Goal: Information Seeking & Learning: Learn about a topic

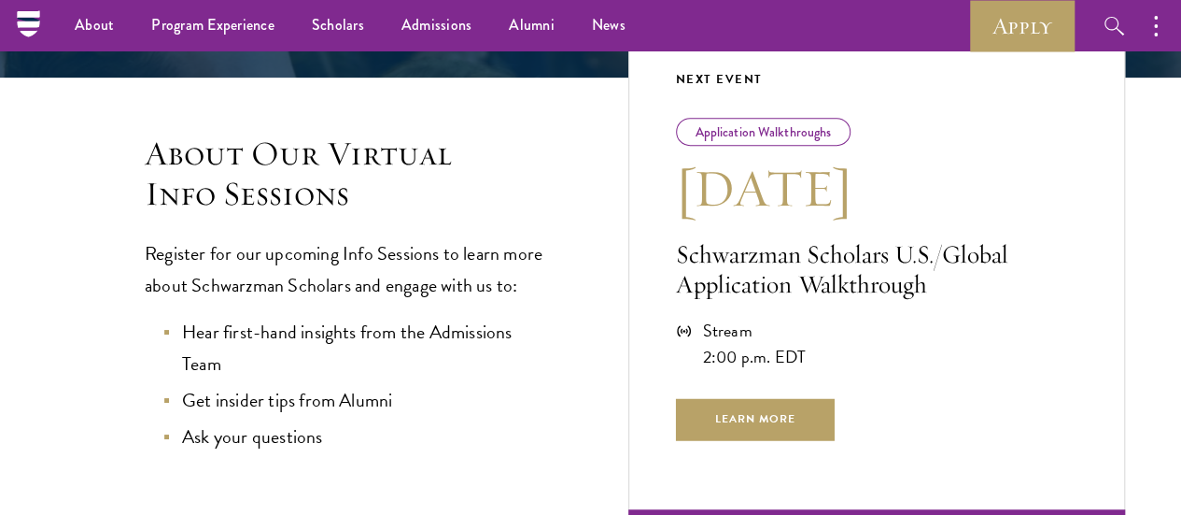
scroll to position [374, 0]
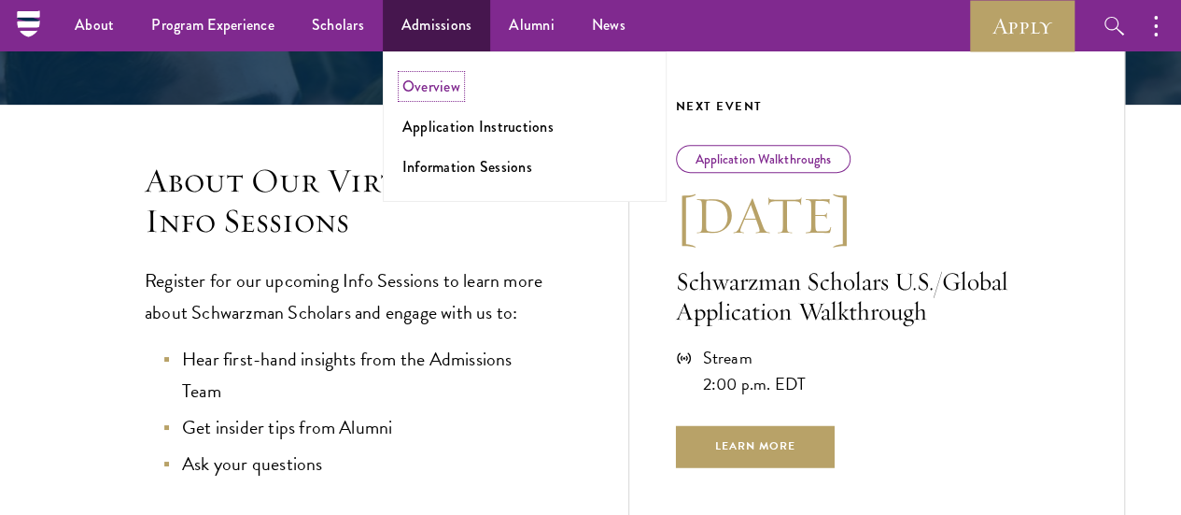
click at [428, 83] on link "Overview" at bounding box center [431, 86] width 58 height 21
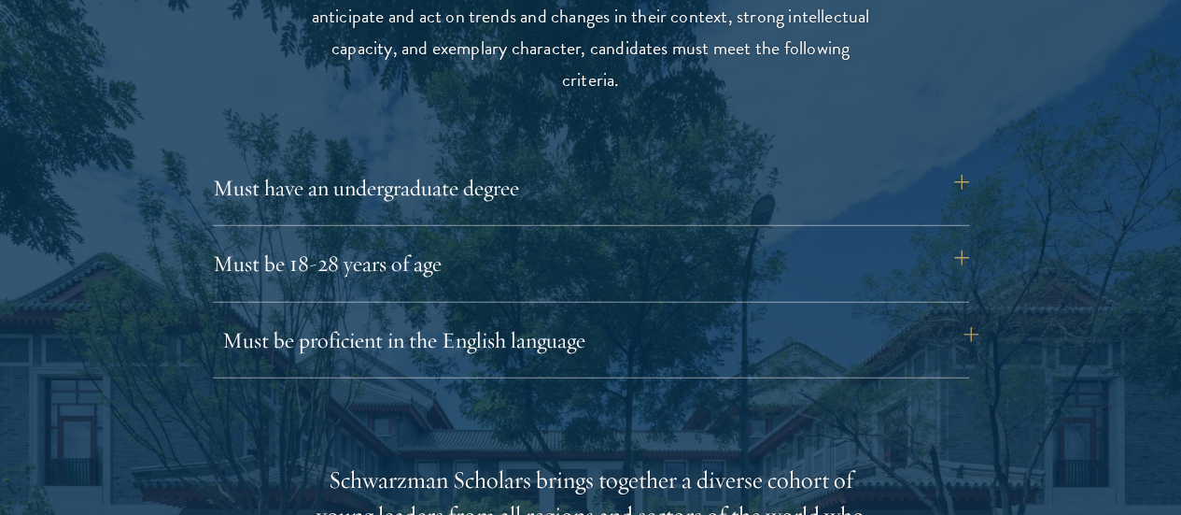
scroll to position [2615, 0]
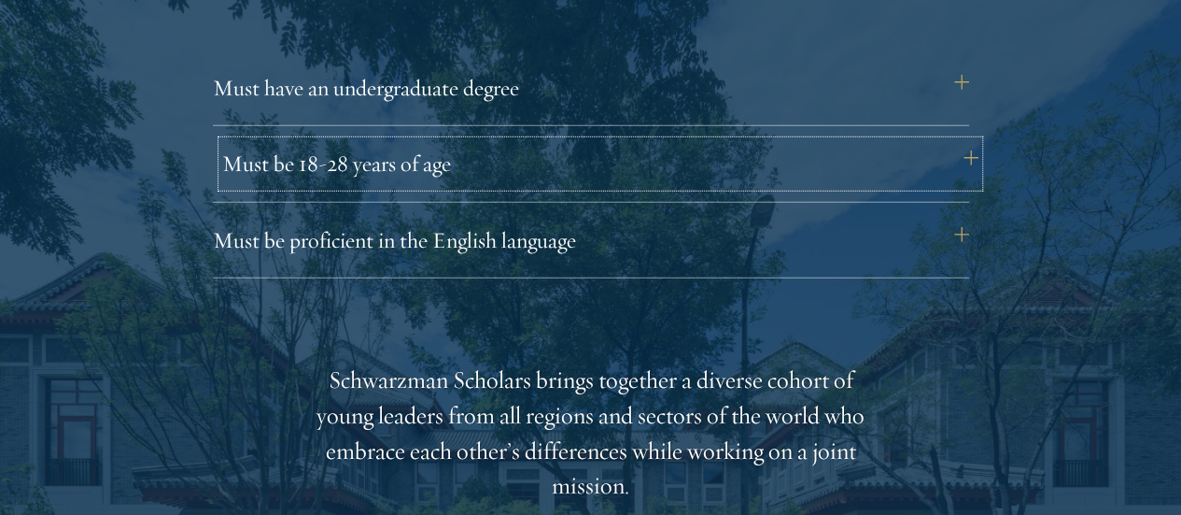
click at [533, 141] on button "Must be 18-28 years of age" at bounding box center [600, 163] width 756 height 45
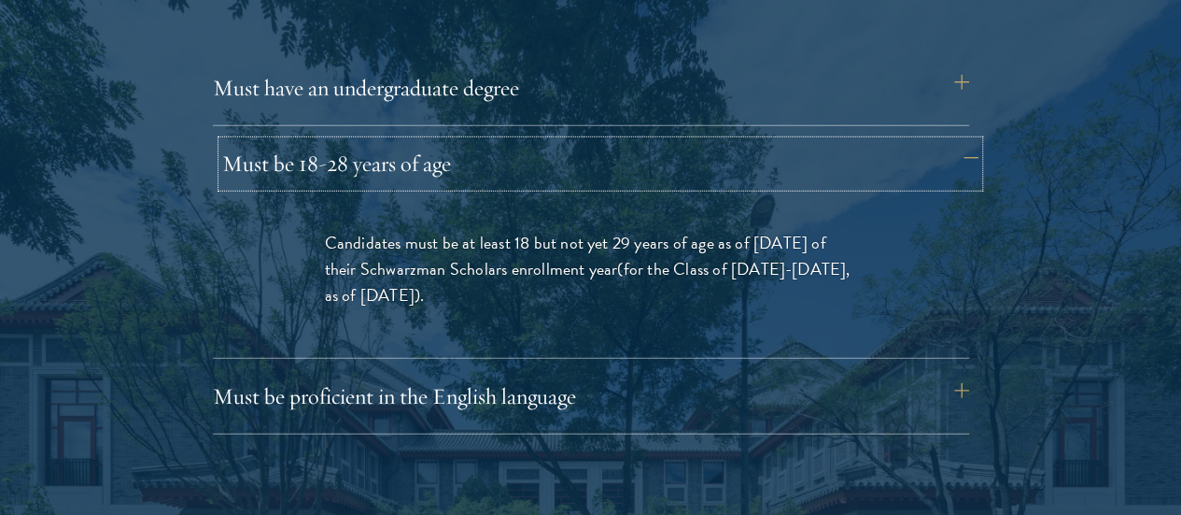
click at [411, 141] on button "Must be 18-28 years of age" at bounding box center [600, 163] width 756 height 45
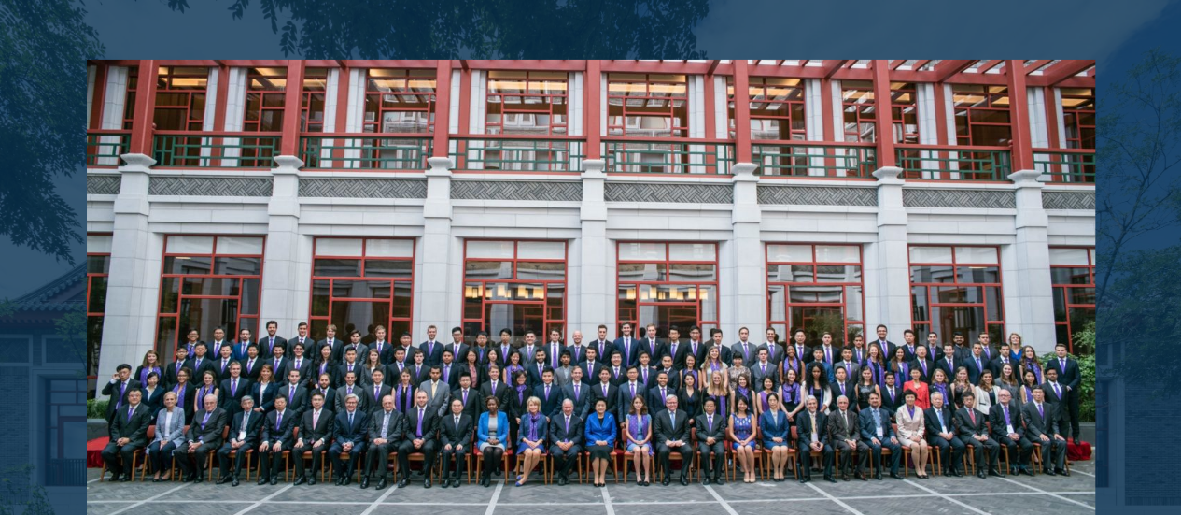
scroll to position [3175, 0]
